Goal: Information Seeking & Learning: Learn about a topic

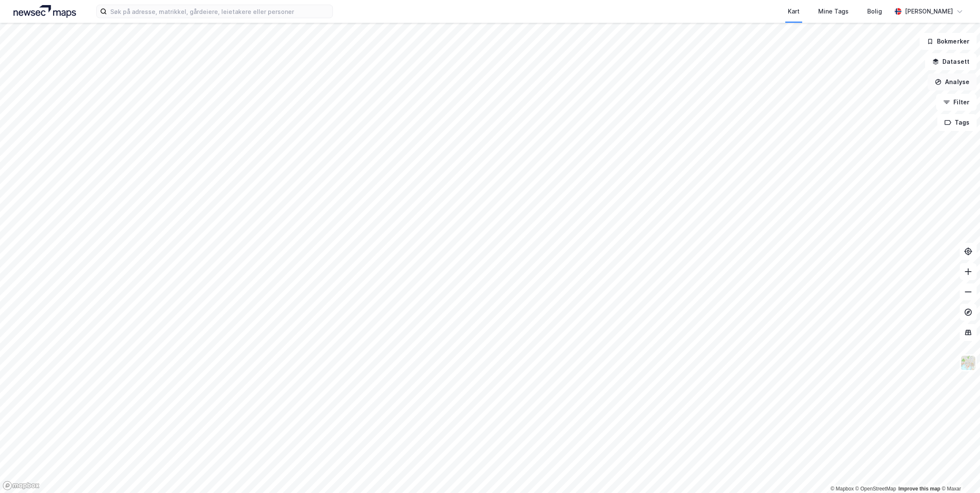
click at [960, 82] on button "Analyse" at bounding box center [952, 82] width 49 height 17
click at [959, 63] on button "Datasett" at bounding box center [951, 61] width 52 height 17
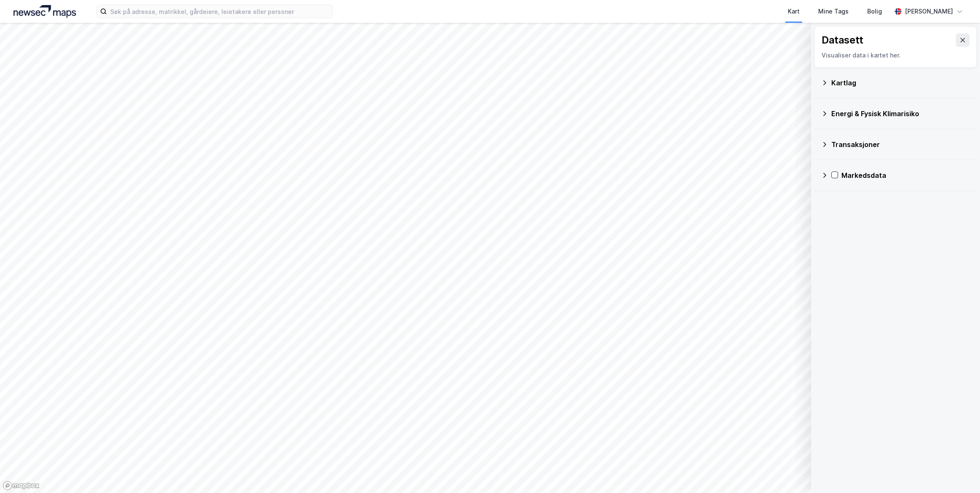
click at [882, 144] on div "Transaksjoner" at bounding box center [901, 144] width 139 height 10
click at [848, 165] on icon at bounding box center [846, 164] width 6 height 6
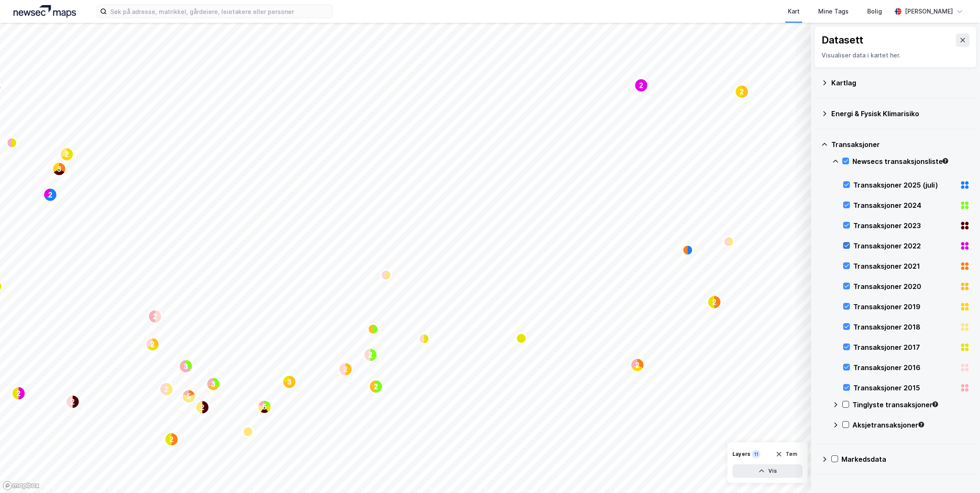
click at [848, 246] on icon at bounding box center [847, 246] width 6 height 6
click at [847, 262] on div at bounding box center [847, 265] width 7 height 7
click at [847, 288] on icon at bounding box center [847, 286] width 6 height 6
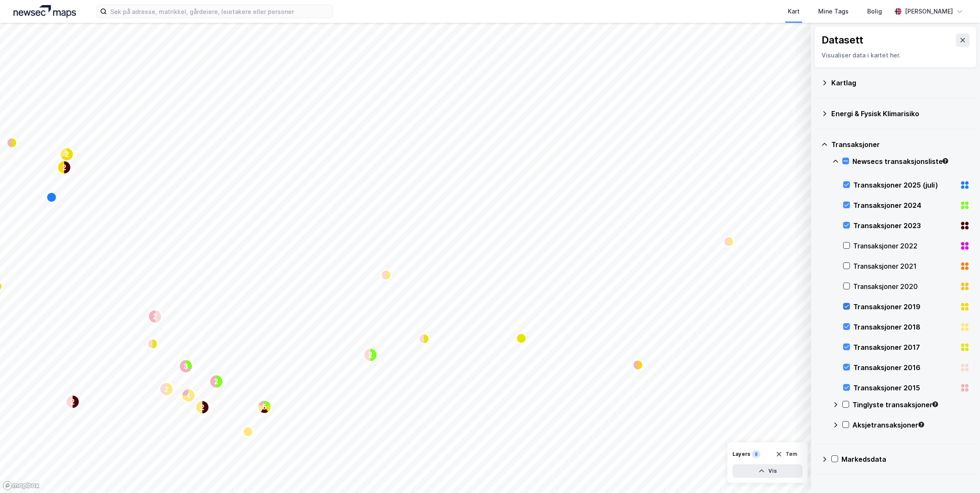
click at [846, 303] on icon at bounding box center [847, 306] width 6 height 6
click at [847, 326] on icon at bounding box center [847, 326] width 5 height 3
click at [849, 346] on icon at bounding box center [847, 347] width 6 height 6
click at [846, 369] on icon at bounding box center [847, 367] width 6 height 6
click at [846, 387] on icon at bounding box center [847, 388] width 6 height 6
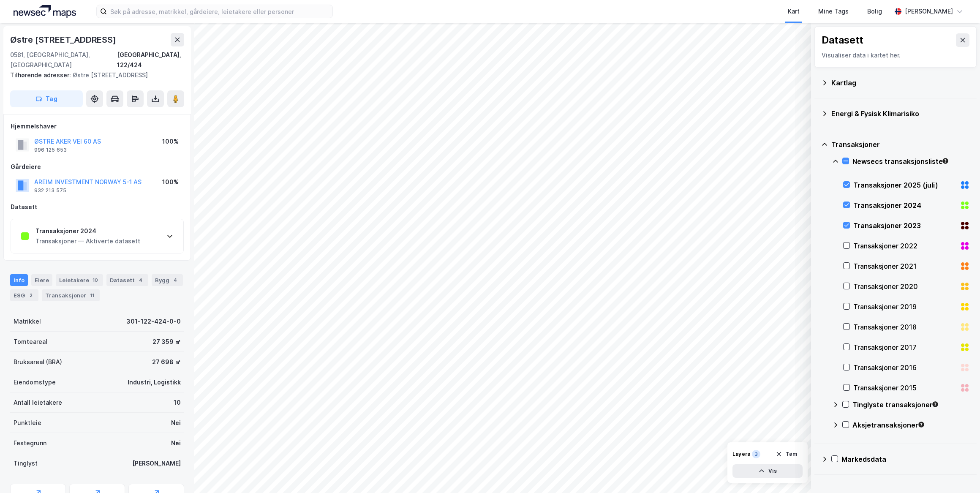
click at [136, 233] on div "Transaksjoner 2024 Transaksjoner — Aktiverte datasett" at bounding box center [97, 236] width 172 height 34
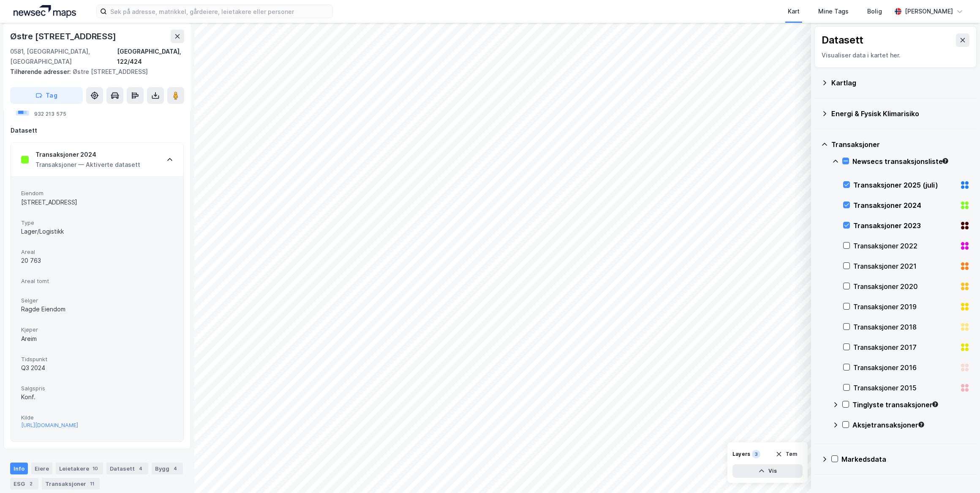
scroll to position [115, 0]
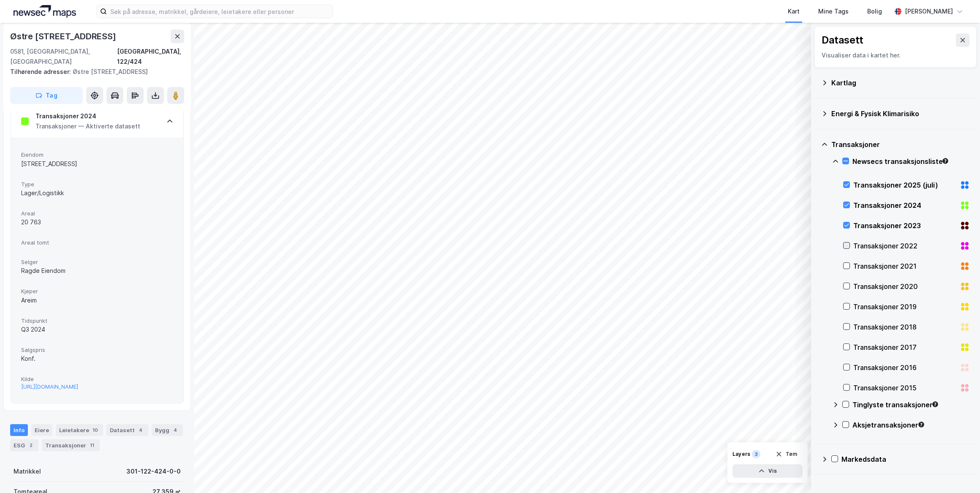
click at [847, 244] on icon at bounding box center [847, 246] width 6 height 6
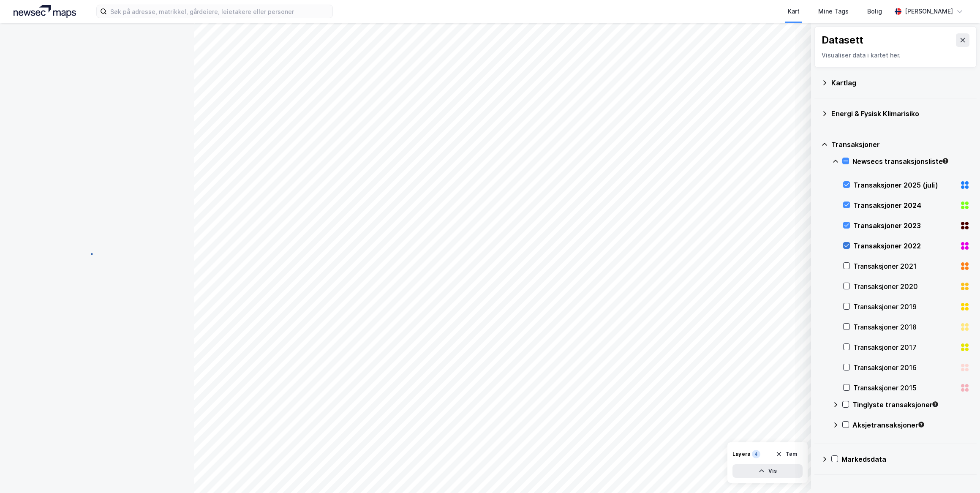
scroll to position [0, 0]
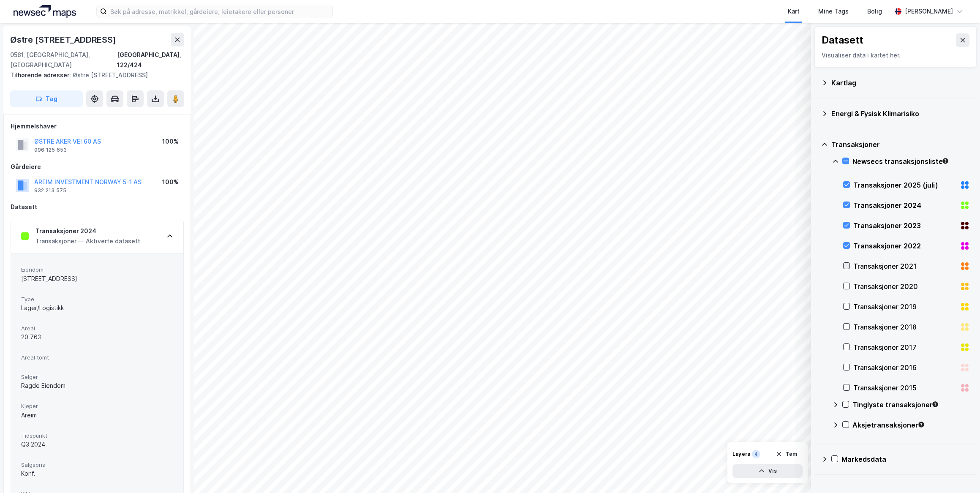
click at [846, 266] on icon at bounding box center [847, 266] width 6 height 6
click at [848, 285] on icon at bounding box center [847, 286] width 6 height 6
click at [845, 304] on icon at bounding box center [847, 306] width 6 height 6
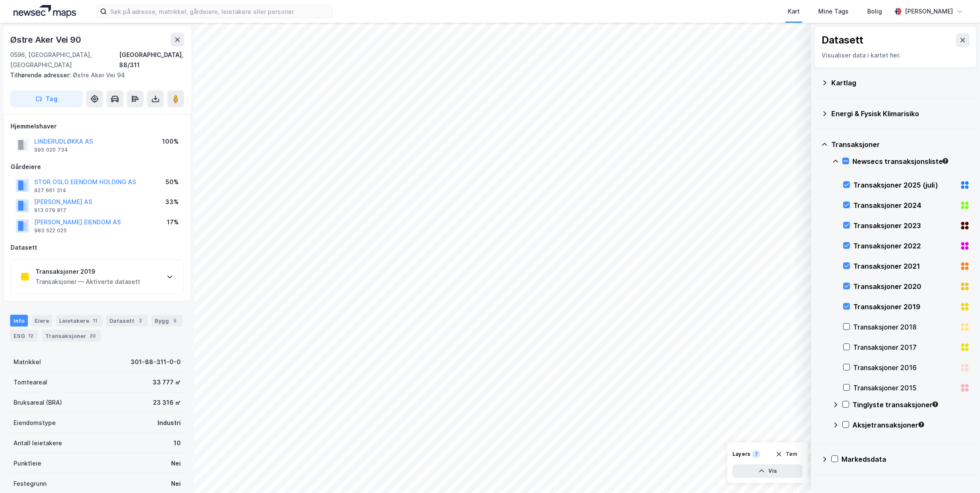
scroll to position [75, 0]
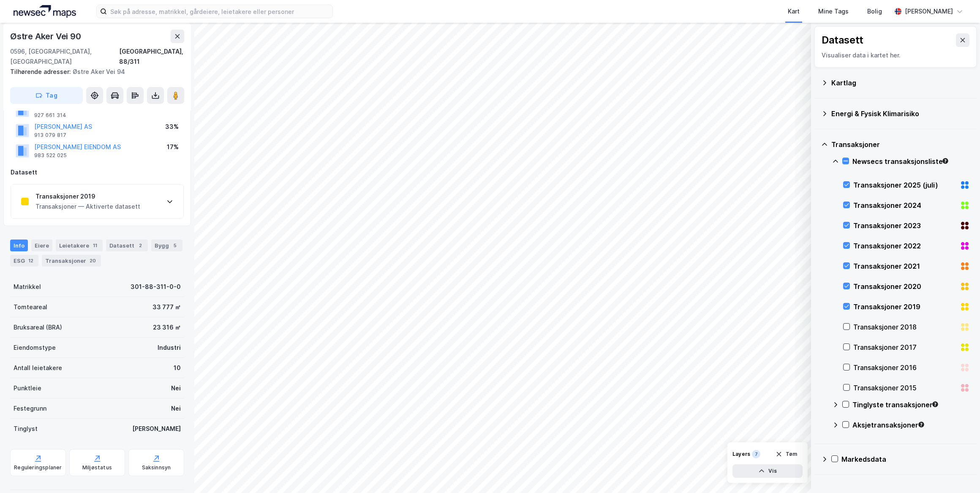
click at [96, 202] on div "Transaksjoner — Aktiverte datasett" at bounding box center [87, 207] width 105 height 10
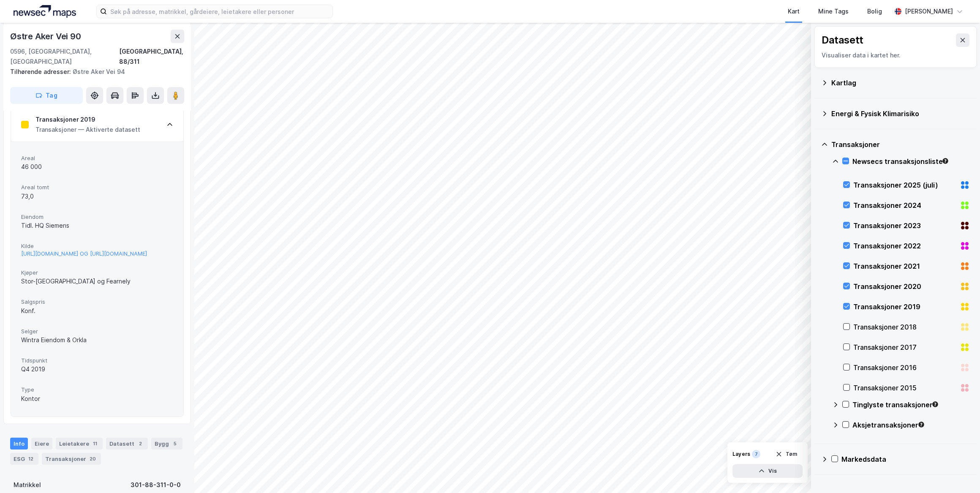
scroll to position [114, 0]
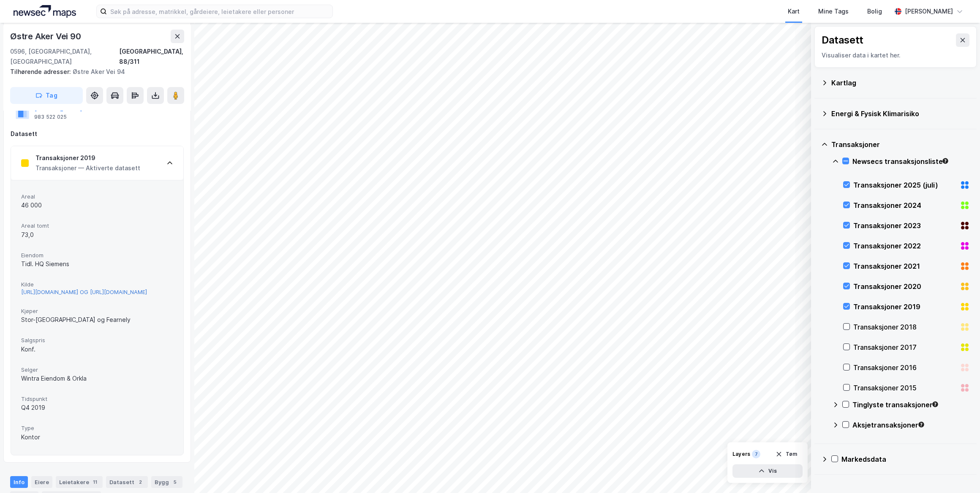
drag, startPoint x: 100, startPoint y: 294, endPoint x: 90, endPoint y: 288, distance: 11.2
click at [90, 289] on div "[URL][DOMAIN_NAME] OG [URL][DOMAIN_NAME]" at bounding box center [84, 292] width 126 height 7
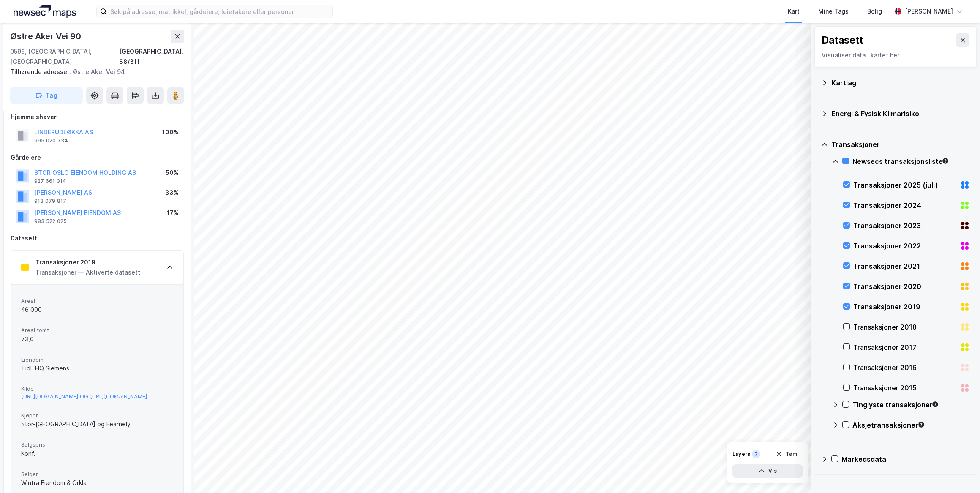
scroll to position [0, 0]
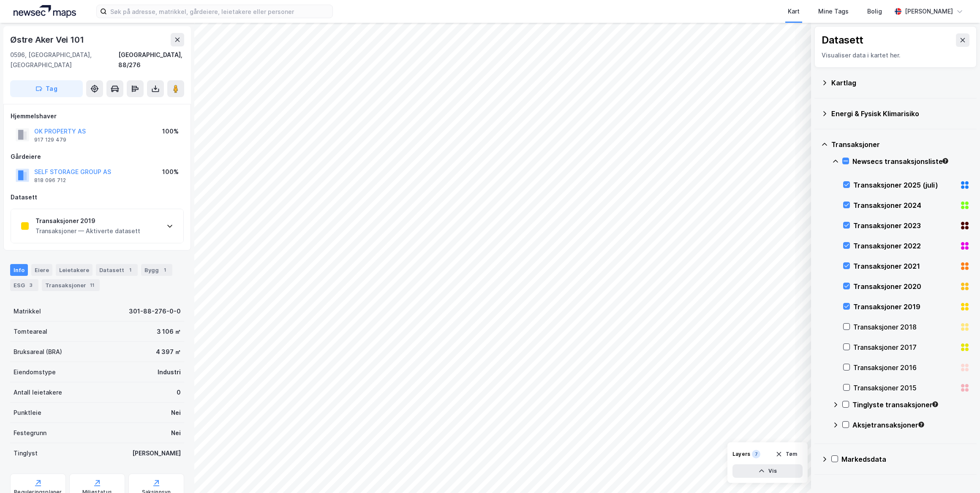
click at [131, 216] on div "Transaksjoner 2019" at bounding box center [87, 221] width 105 height 10
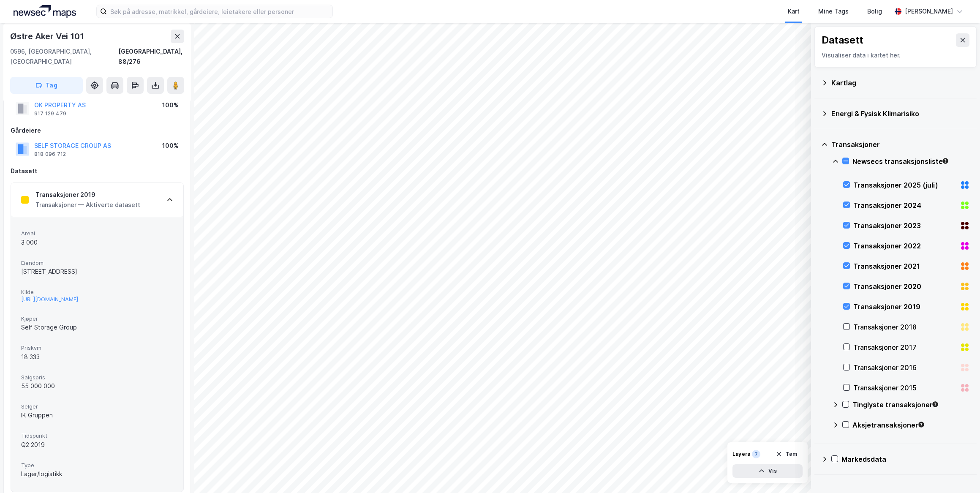
scroll to position [38, 0]
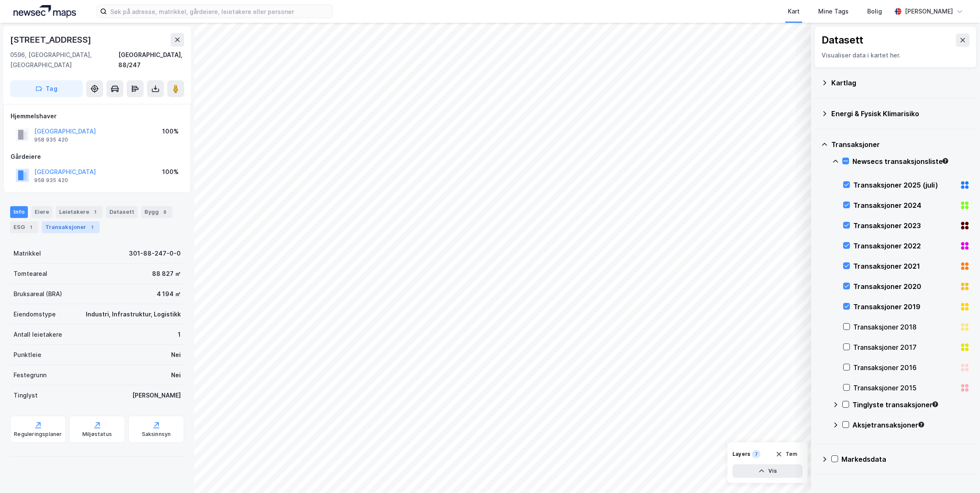
click at [54, 221] on div "Transaksjoner 1" at bounding box center [71, 227] width 58 height 12
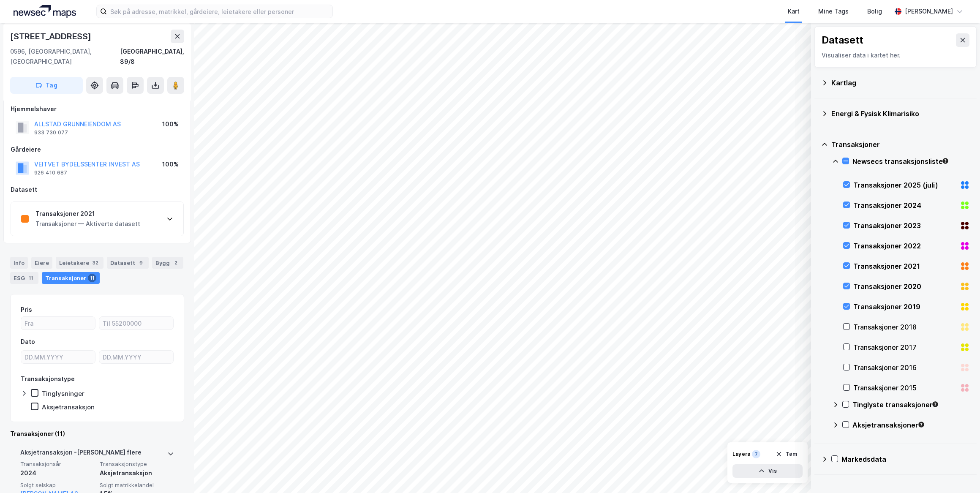
scroll to position [38, 0]
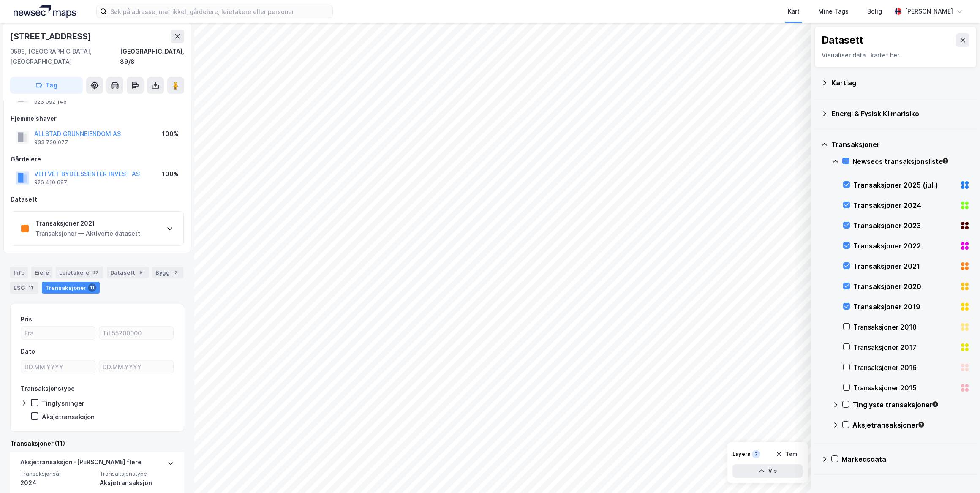
click at [128, 229] on div "Transaksjoner — Aktiverte datasett" at bounding box center [87, 234] width 105 height 10
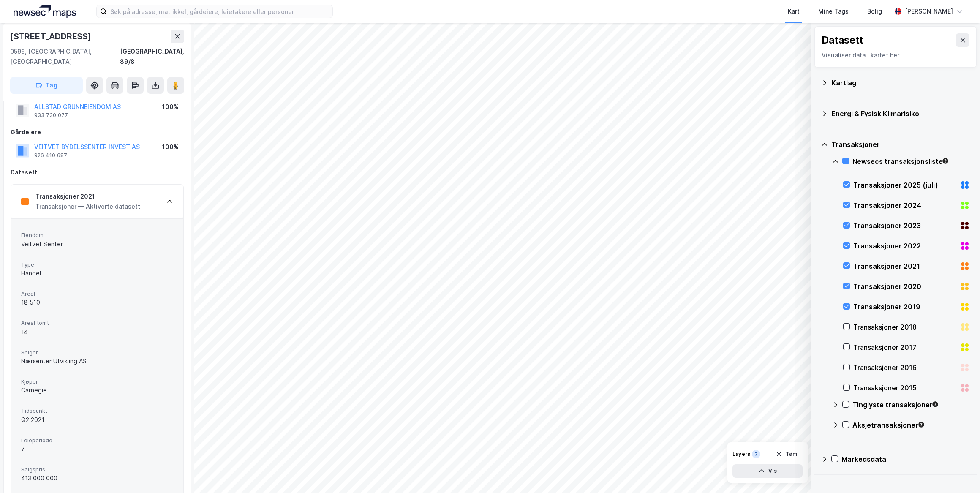
scroll to position [76, 0]
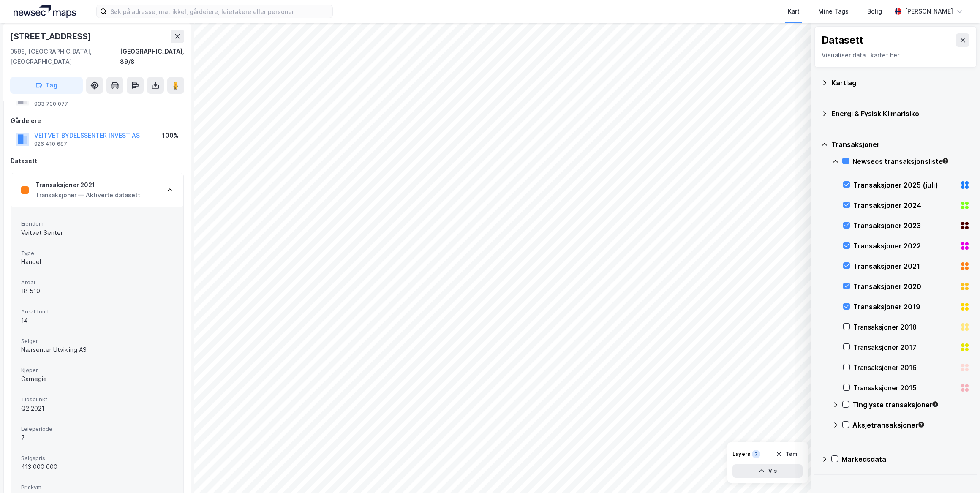
click at [141, 185] on div "Transaksjoner 2021 Transaksjoner — Aktiverte datasett" at bounding box center [97, 190] width 172 height 34
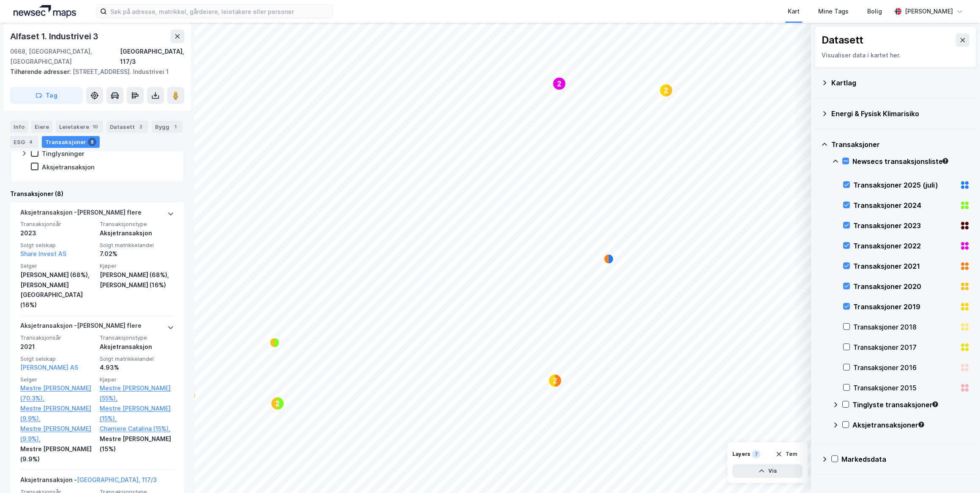
scroll to position [363, 0]
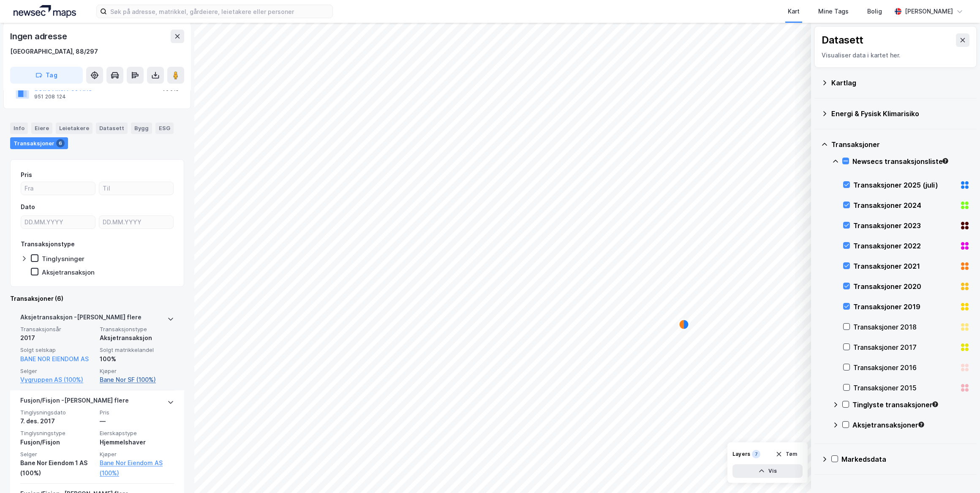
scroll to position [115, 0]
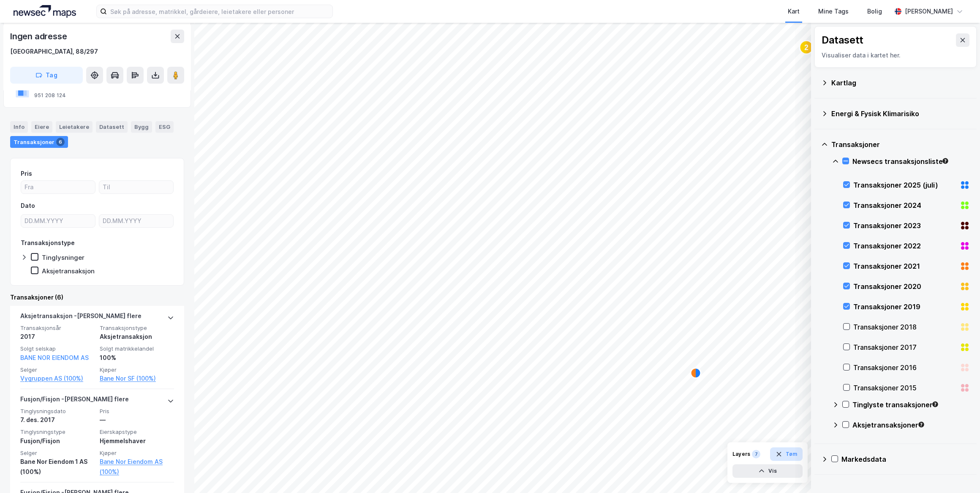
click at [790, 452] on button "Tøm" at bounding box center [786, 455] width 33 height 14
